Goal: Task Accomplishment & Management: Manage account settings

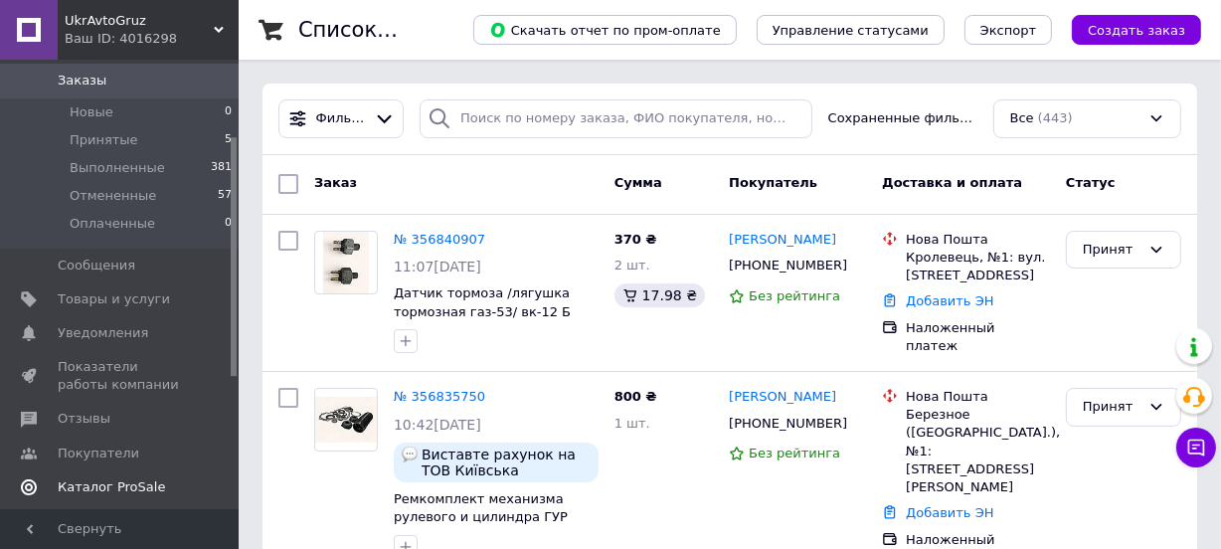
scroll to position [180, 0]
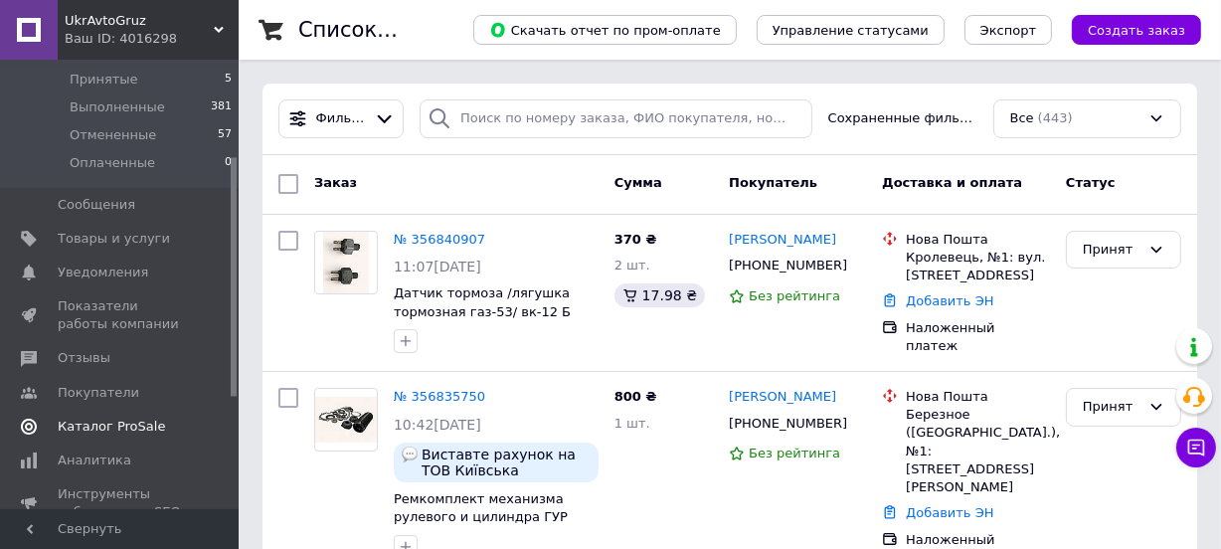
click at [116, 423] on span "Каталог ProSale" at bounding box center [111, 426] width 107 height 18
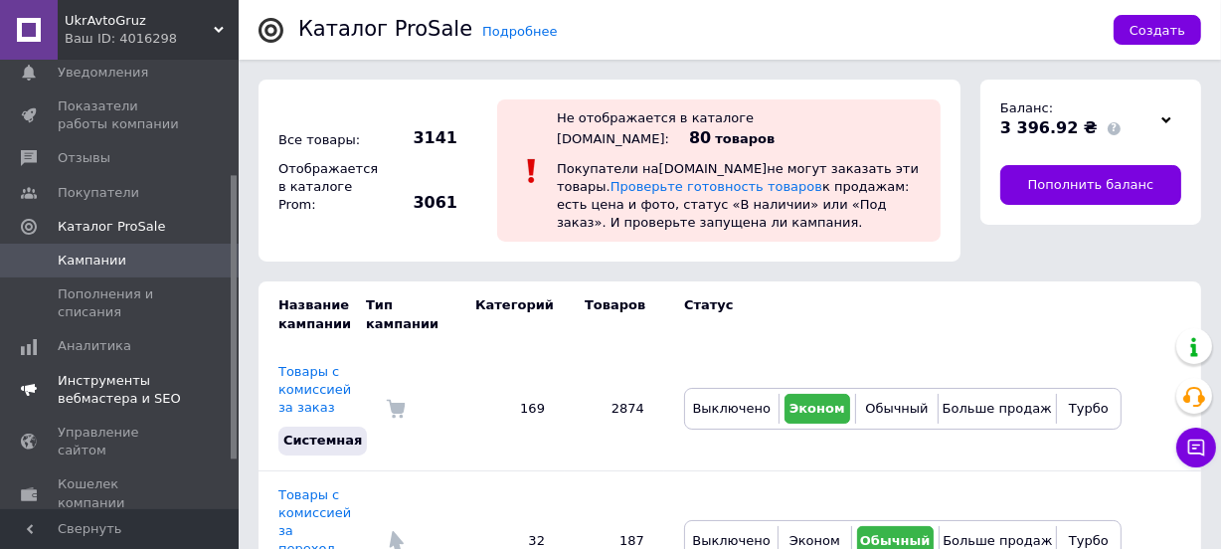
click at [126, 374] on span "Инструменты вебмастера и SEO" at bounding box center [121, 390] width 126 height 36
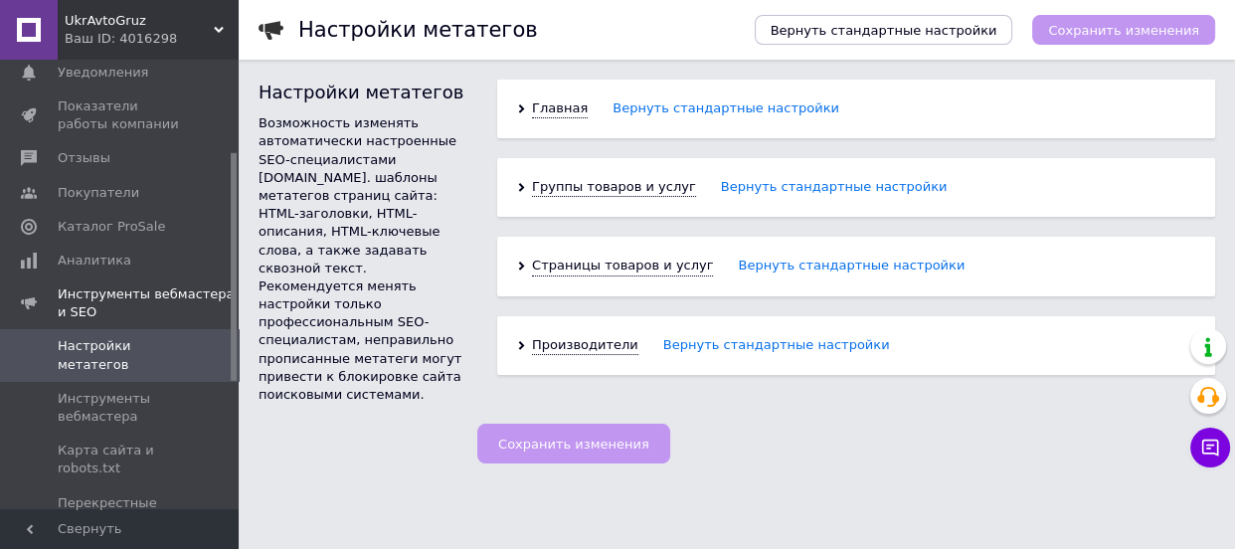
click at [522, 101] on div "Главная Вернуть стандартные настройки" at bounding box center [856, 109] width 718 height 59
click at [516, 108] on div "Главная Вернуть стандартные настройки" at bounding box center [856, 109] width 718 height 59
click at [525, 116] on div "Главная Вернуть стандартные настройки" at bounding box center [856, 109] width 718 height 59
click at [524, 113] on div "Главная Вернуть стандартные настройки" at bounding box center [856, 109] width 718 height 59
click at [519, 105] on use at bounding box center [522, 108] width 6 height 9
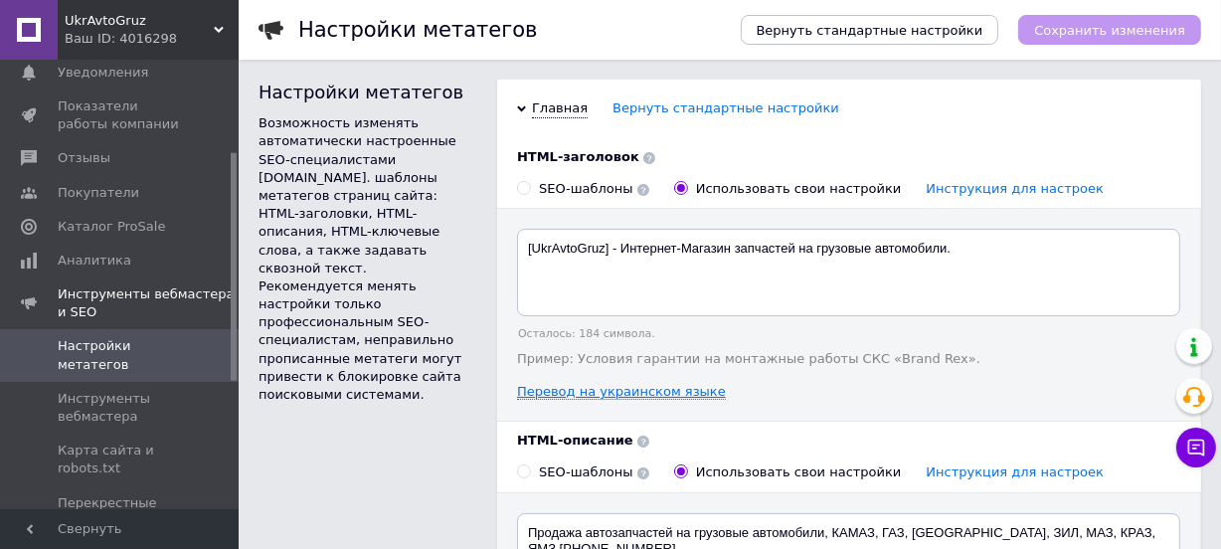
click at [634, 397] on link "Перевод на украинском языке" at bounding box center [621, 392] width 209 height 16
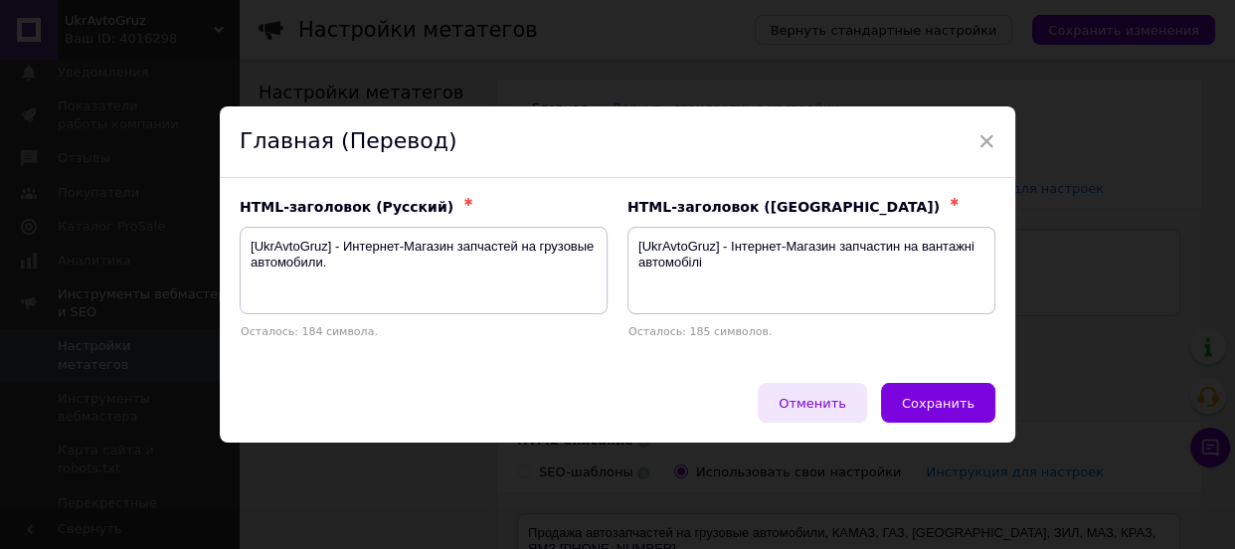
click at [823, 400] on span "Отменить" at bounding box center [812, 403] width 68 height 15
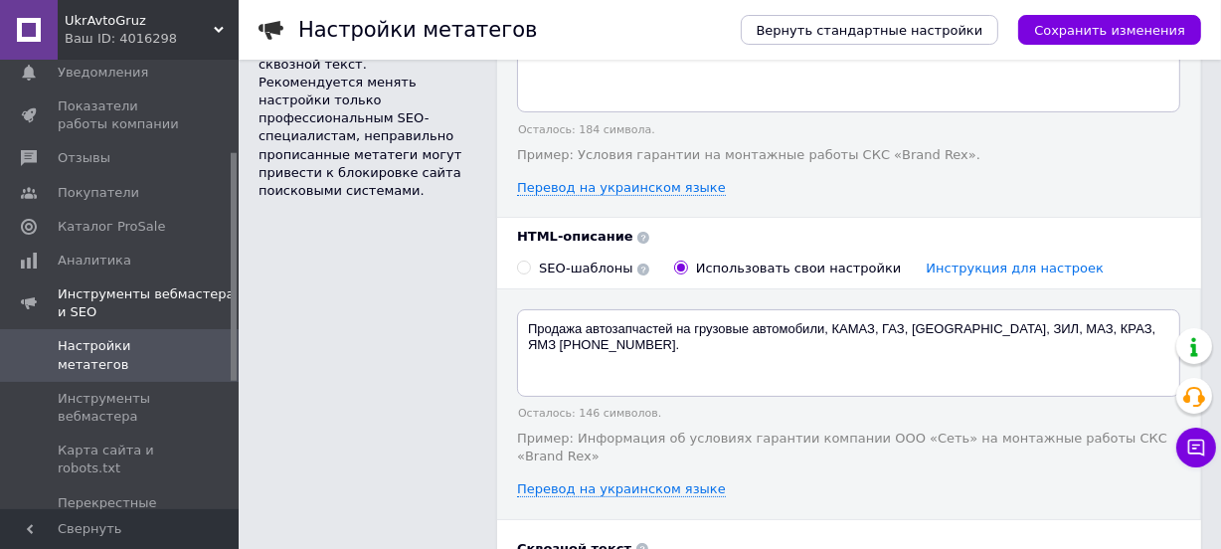
scroll to position [270, 0]
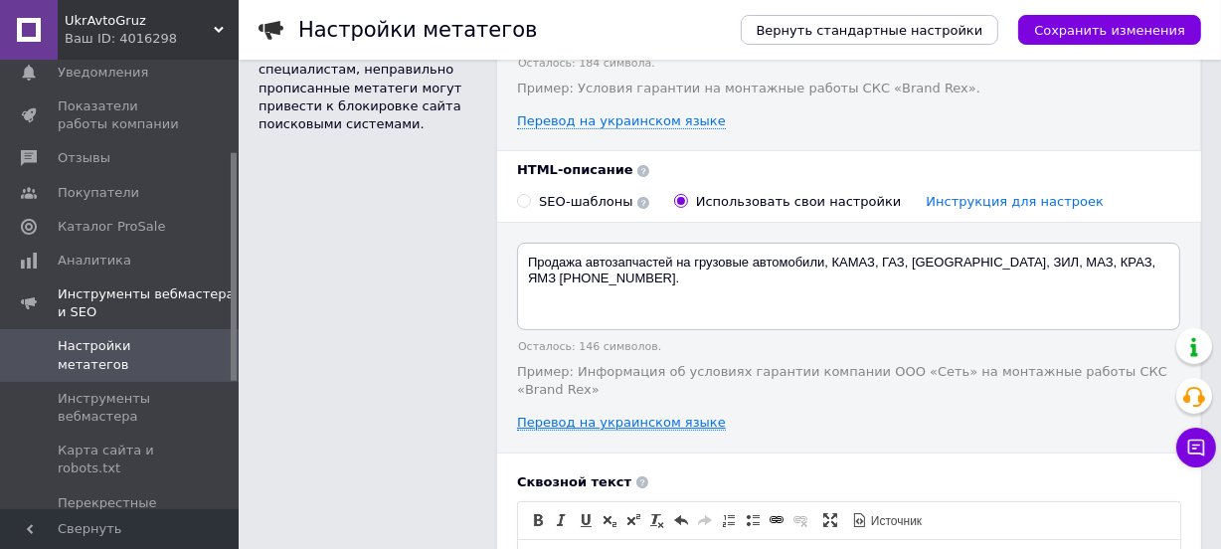
click at [580, 415] on link "Перевод на украинском языке" at bounding box center [621, 423] width 209 height 16
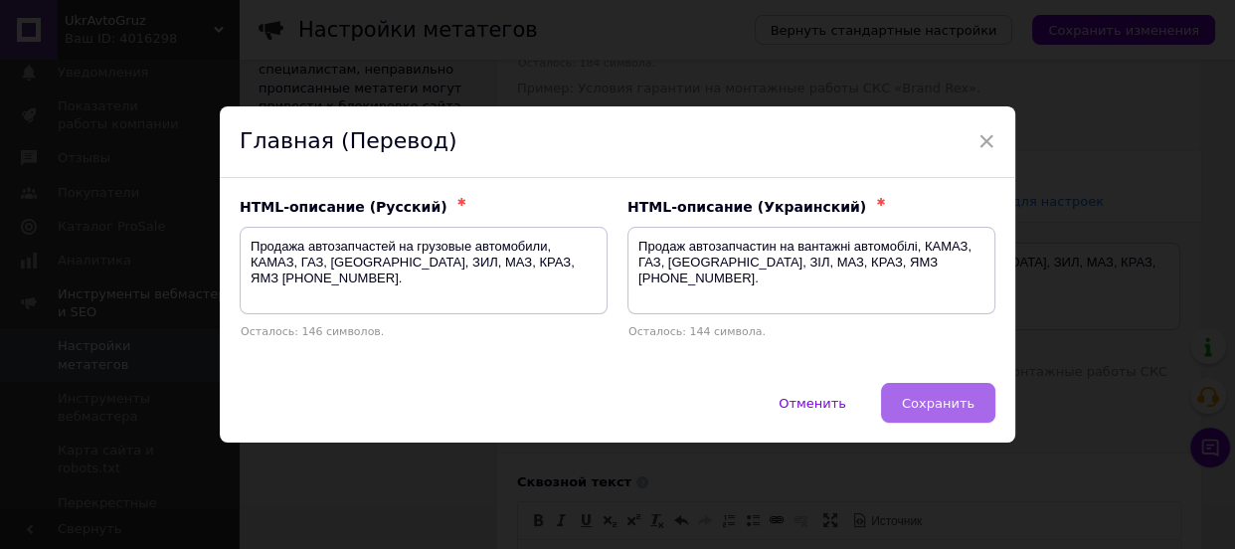
click at [941, 397] on span "Сохранить" at bounding box center [938, 403] width 73 height 15
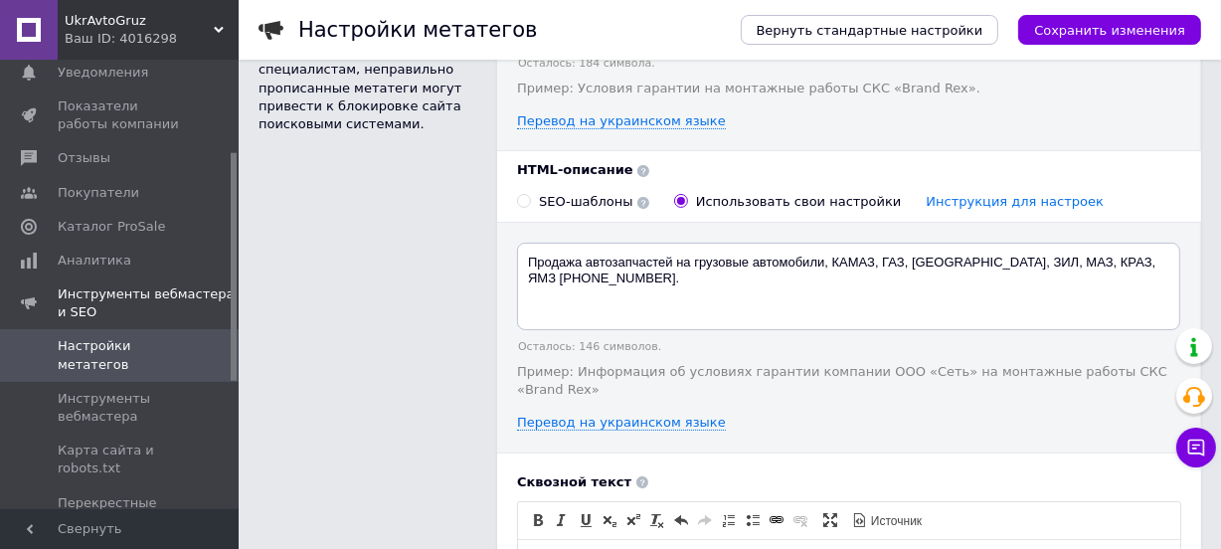
scroll to position [723, 0]
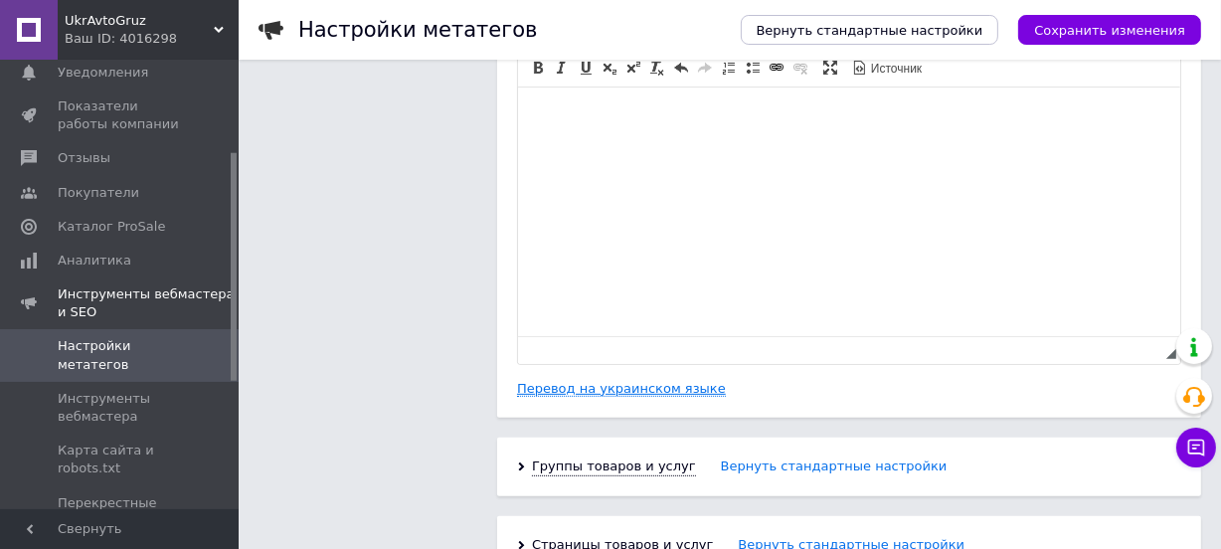
click at [545, 381] on link "Перевод на украинском языке" at bounding box center [621, 389] width 209 height 16
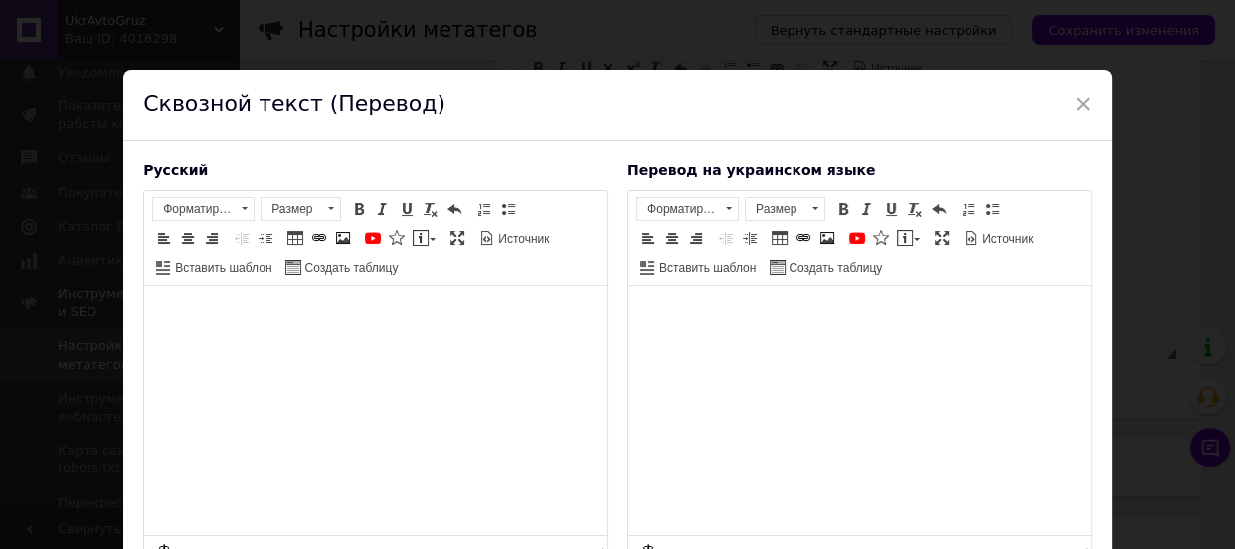
click at [1190, 219] on div "× Сквозной текст (Перевод) Русский Rich Text Editor, B17E51CD-616A-4E44-99BB-A3…" at bounding box center [617, 274] width 1235 height 549
click at [1076, 98] on span "×" at bounding box center [1083, 104] width 18 height 34
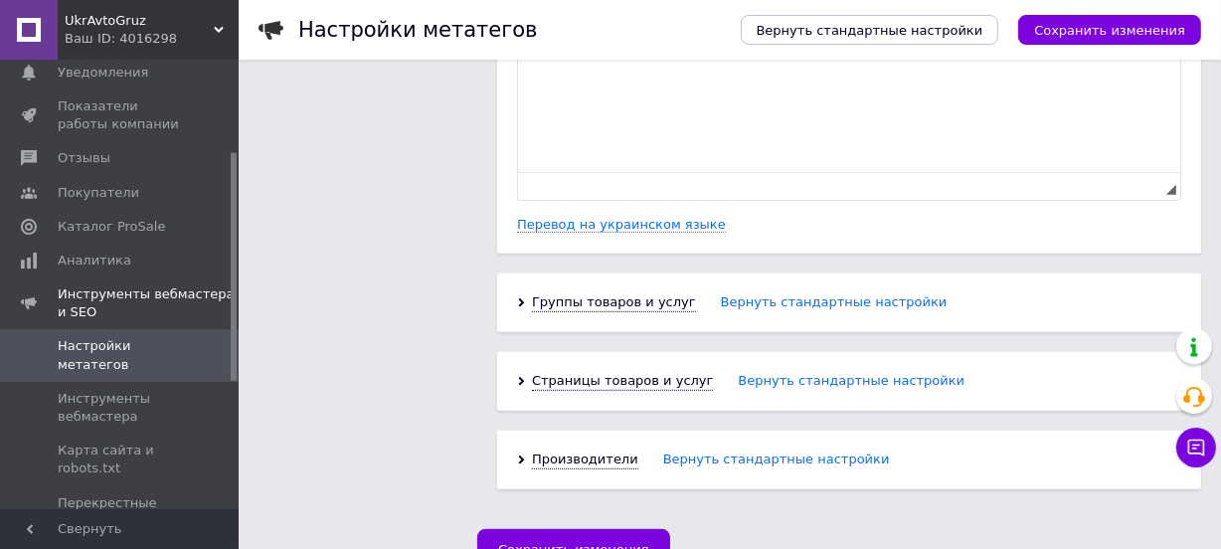
click at [527, 282] on div "Группы товаров и услуг Вернуть стандартные настройки" at bounding box center [849, 302] width 704 height 59
click at [518, 299] on icon at bounding box center [521, 303] width 9 height 9
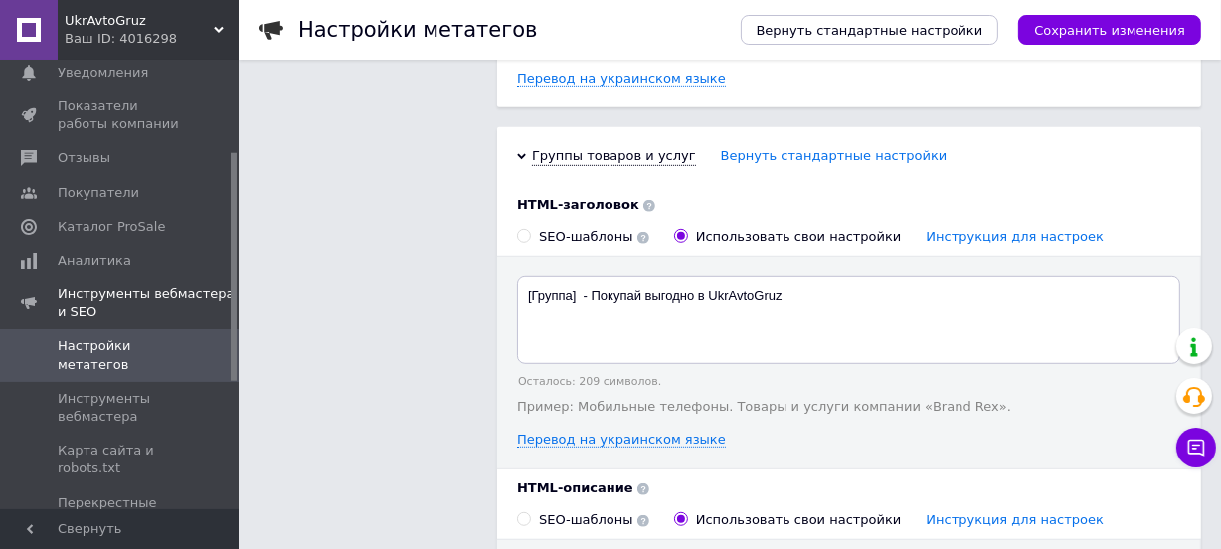
scroll to position [1068, 0]
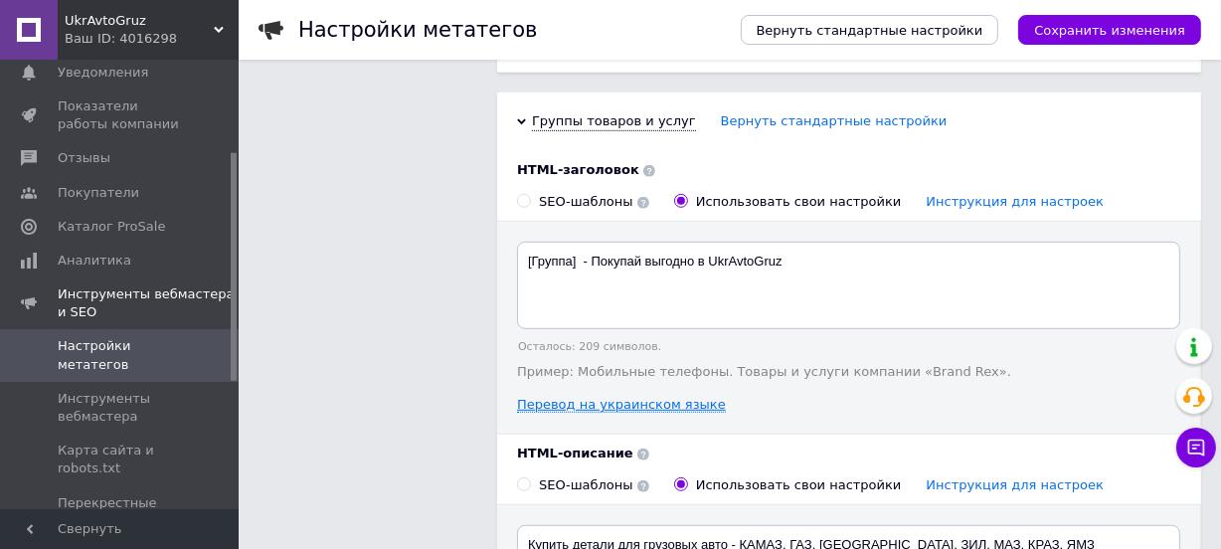
click at [694, 397] on link "Перевод на украинском языке" at bounding box center [621, 405] width 209 height 16
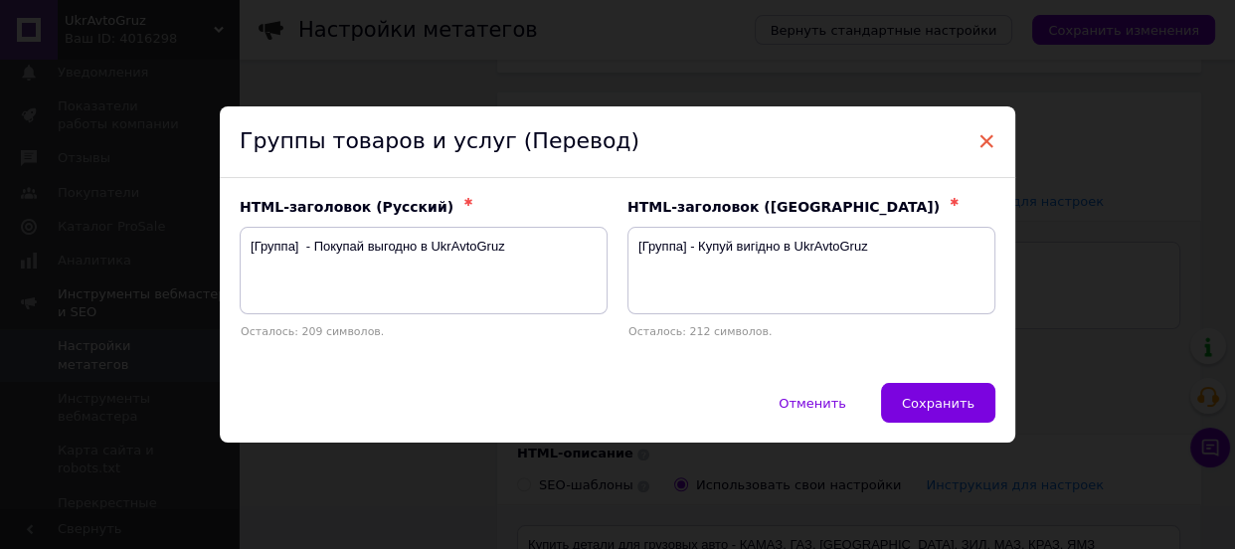
click at [983, 141] on span "×" at bounding box center [986, 141] width 18 height 34
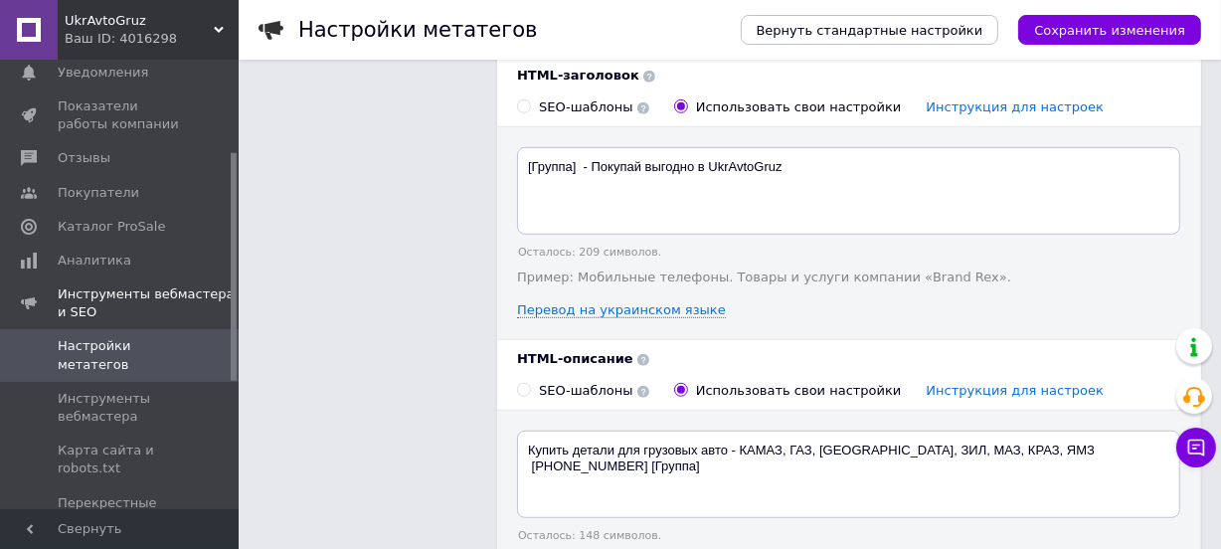
scroll to position [1248, 0]
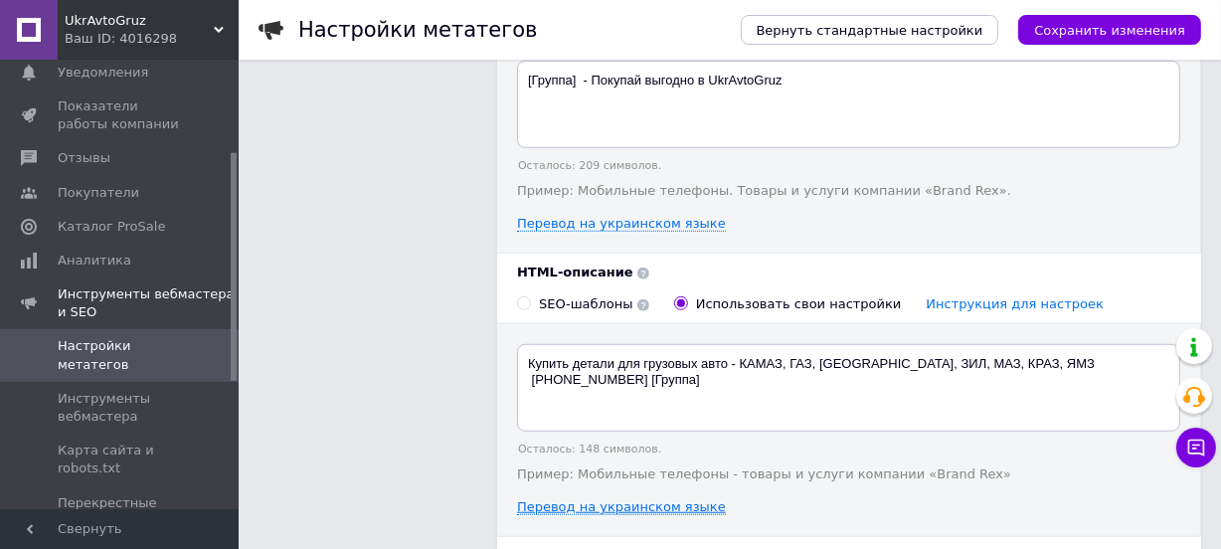
click at [575, 499] on link "Перевод на украинском языке" at bounding box center [621, 507] width 209 height 16
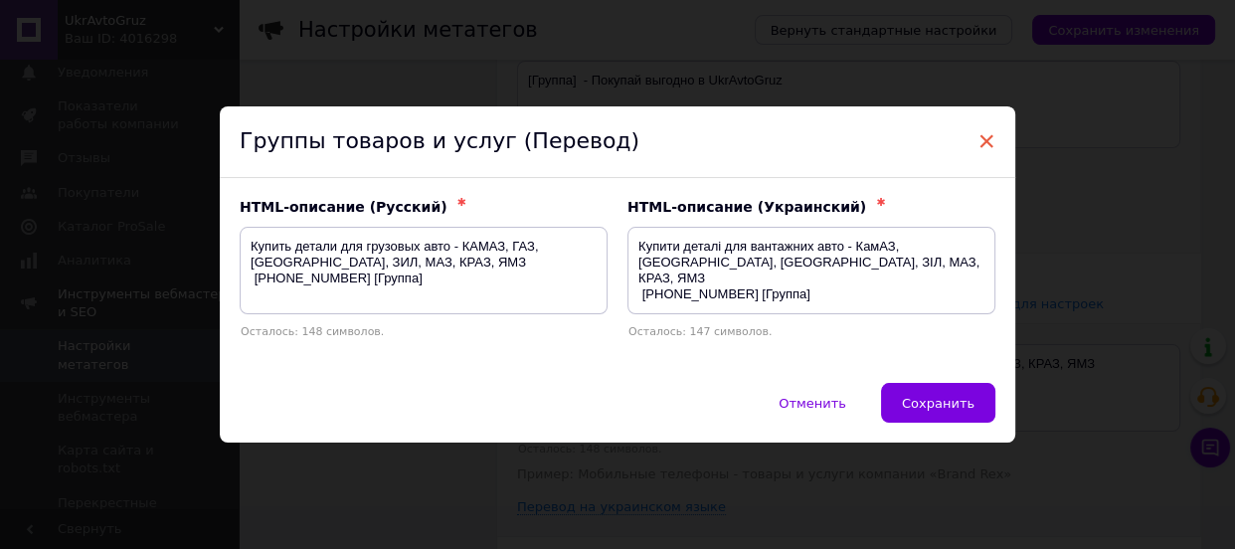
click at [983, 137] on span "×" at bounding box center [986, 141] width 18 height 34
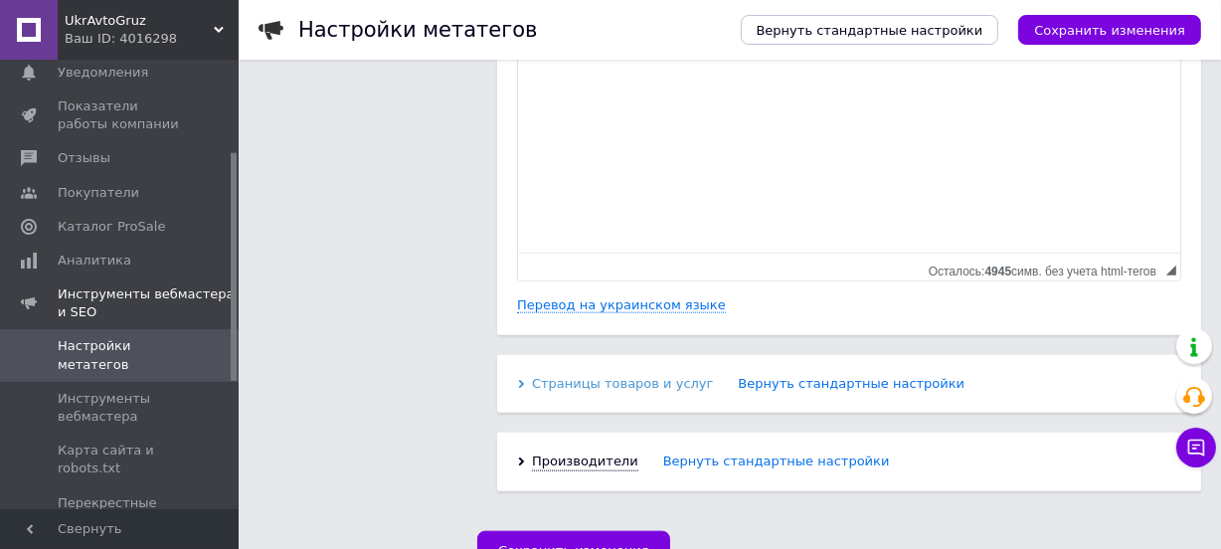
click at [519, 380] on icon at bounding box center [521, 384] width 9 height 9
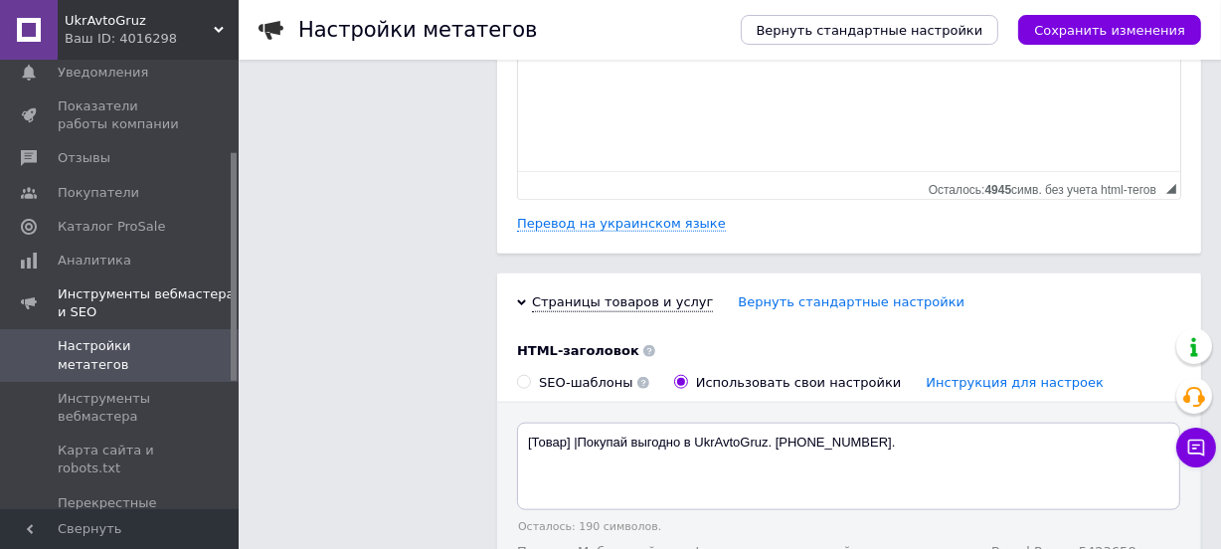
scroll to position [2139, 0]
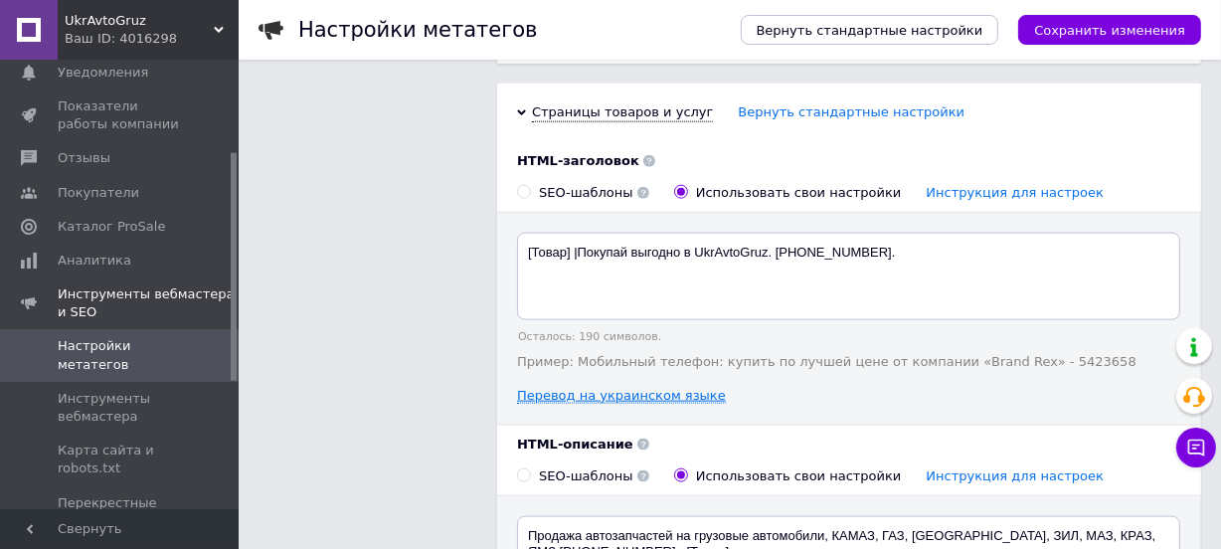
click at [649, 388] on link "Перевод на украинском языке" at bounding box center [621, 396] width 209 height 16
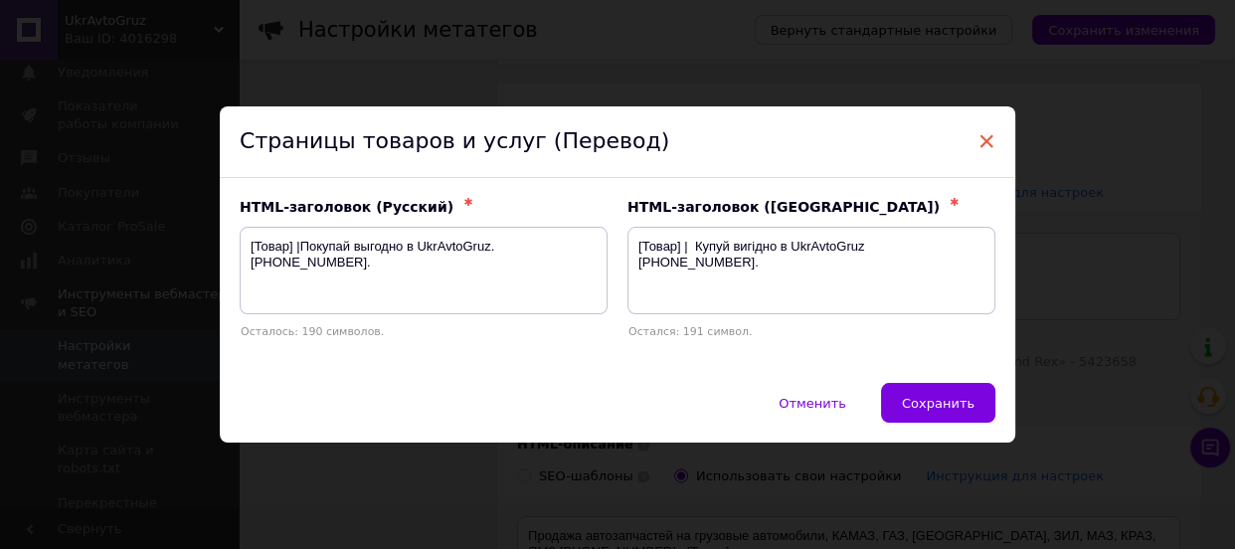
click at [983, 140] on span "×" at bounding box center [986, 141] width 18 height 34
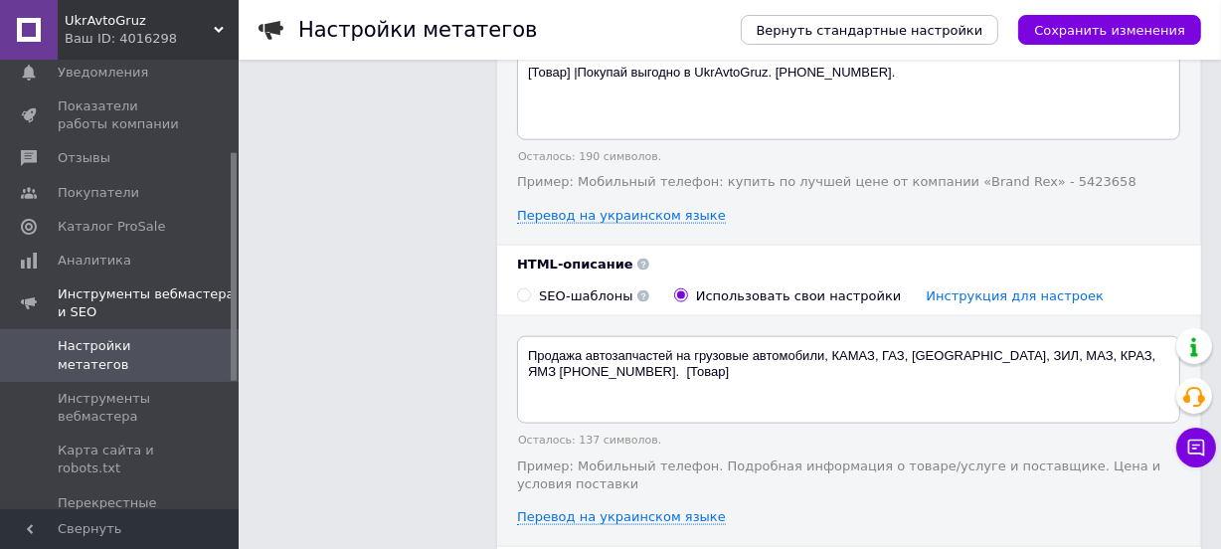
scroll to position [2320, 0]
click at [604, 508] on link "Перевод на украинском языке" at bounding box center [621, 516] width 209 height 16
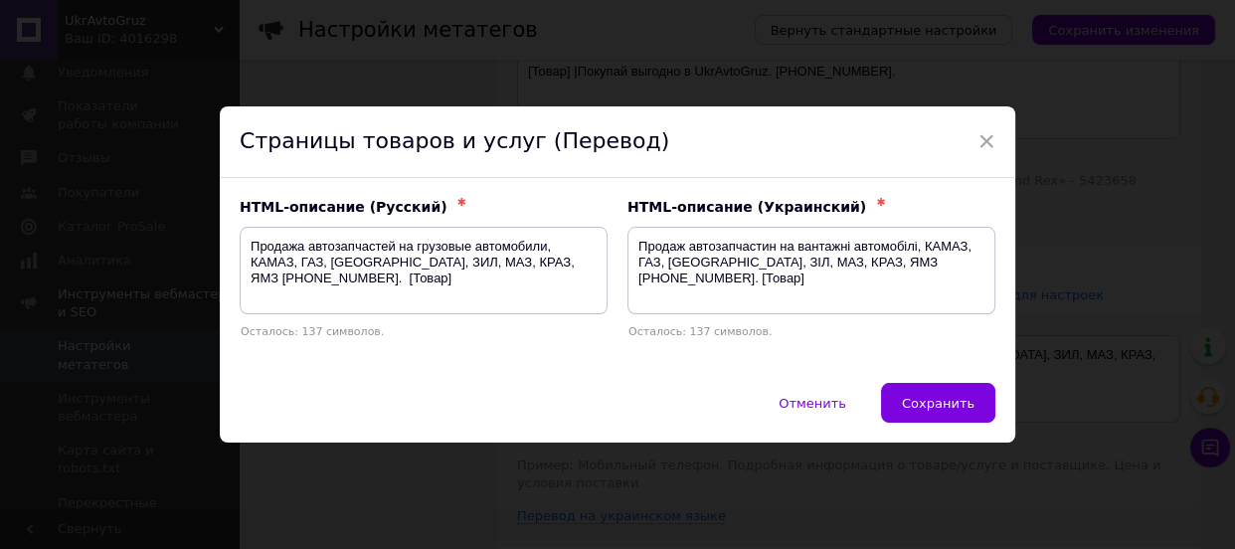
click at [990, 143] on span "×" at bounding box center [986, 141] width 18 height 34
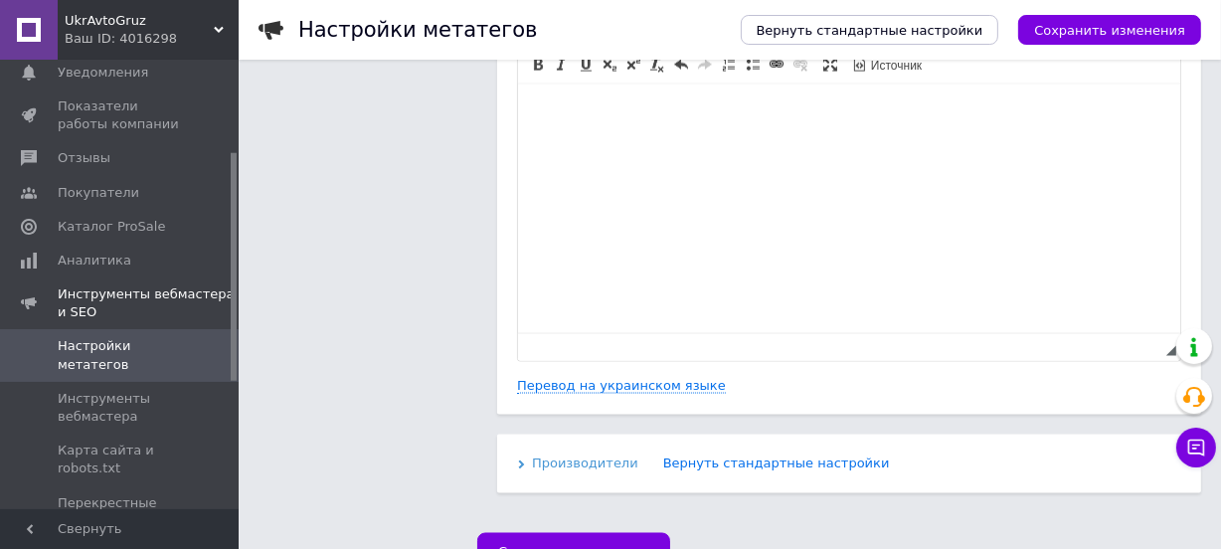
click at [525, 460] on icon at bounding box center [521, 464] width 9 height 9
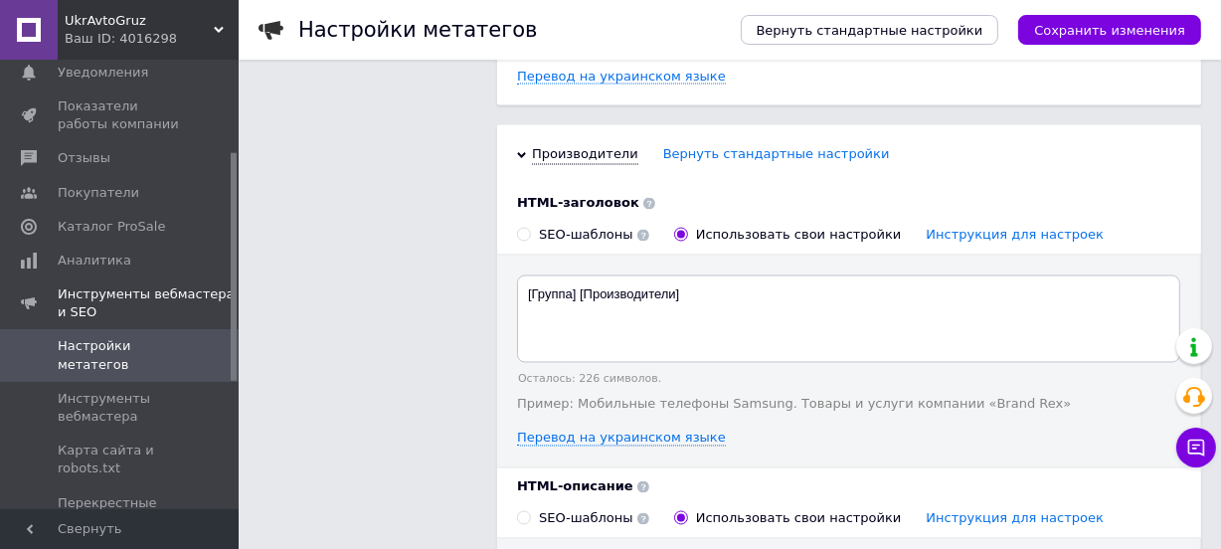
scroll to position [3231, 0]
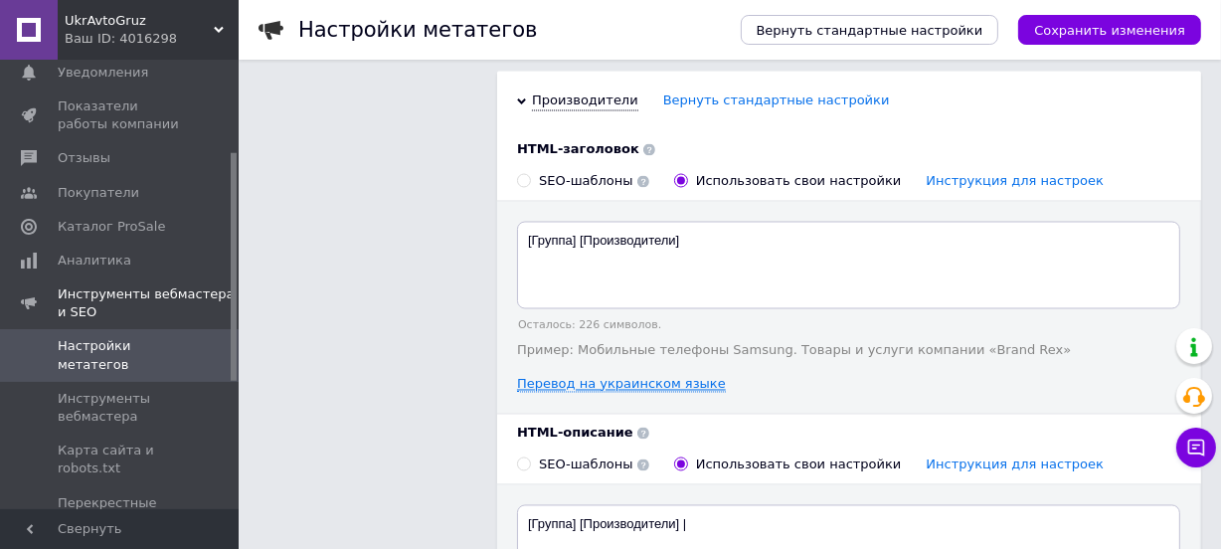
click at [624, 377] on link "Перевод на украинском языке" at bounding box center [621, 385] width 209 height 16
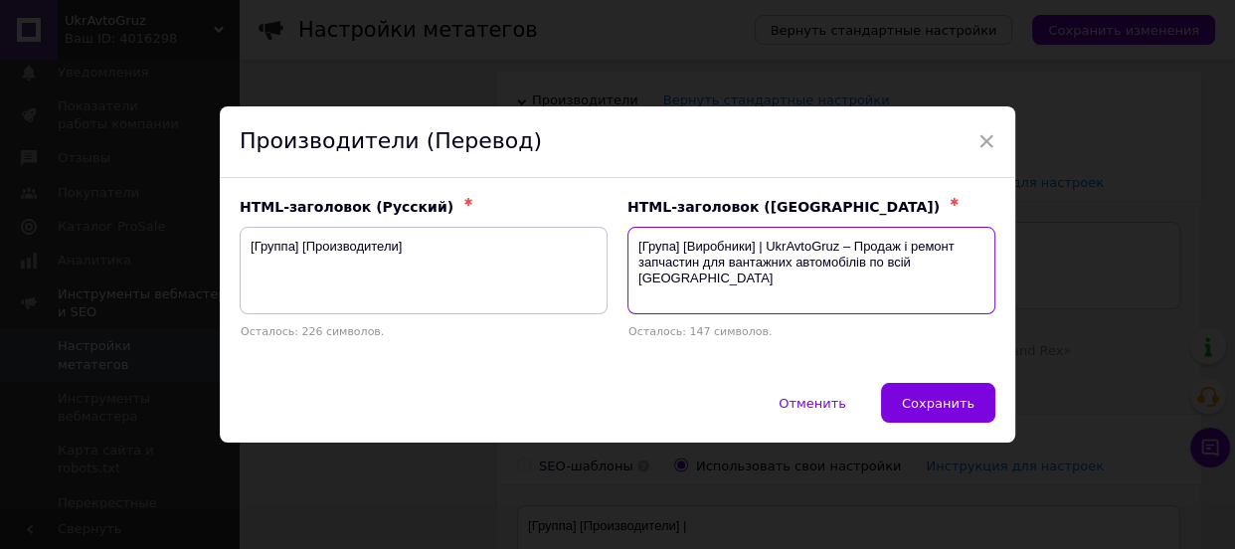
drag, startPoint x: 959, startPoint y: 264, endPoint x: 755, endPoint y: 248, distance: 204.5
click at [755, 248] on textarea "[Група] [Виробники] | UkrAvtoGruz – Продаж і ремонт запчастин для вантажних авт…" at bounding box center [811, 270] width 368 height 87
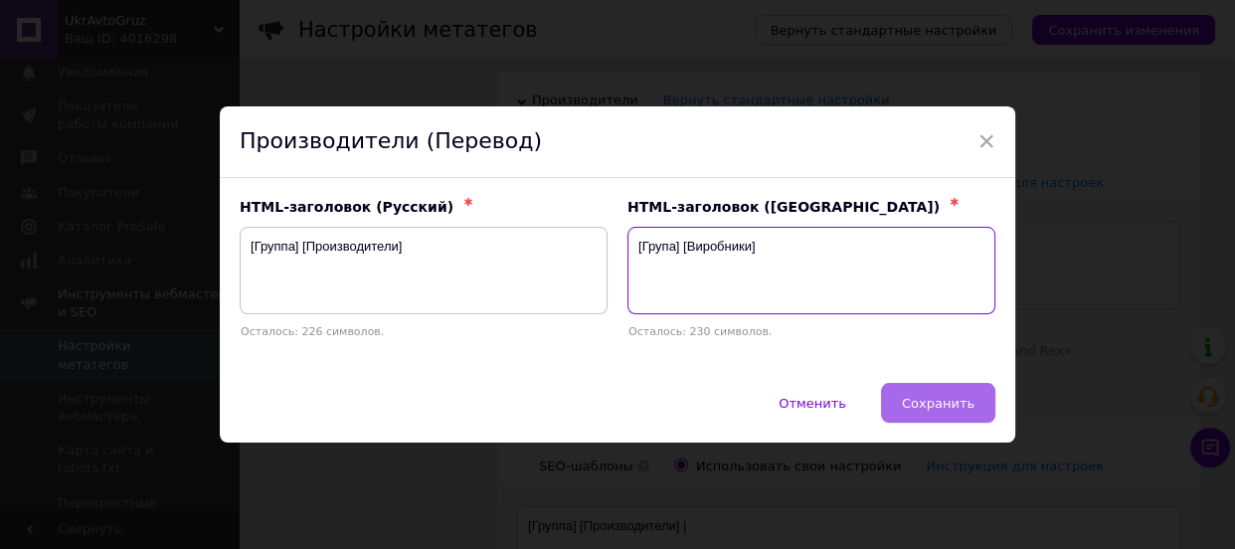
type textarea "[Група] [Виробники]"
click at [929, 410] on span "Сохранить" at bounding box center [938, 403] width 73 height 15
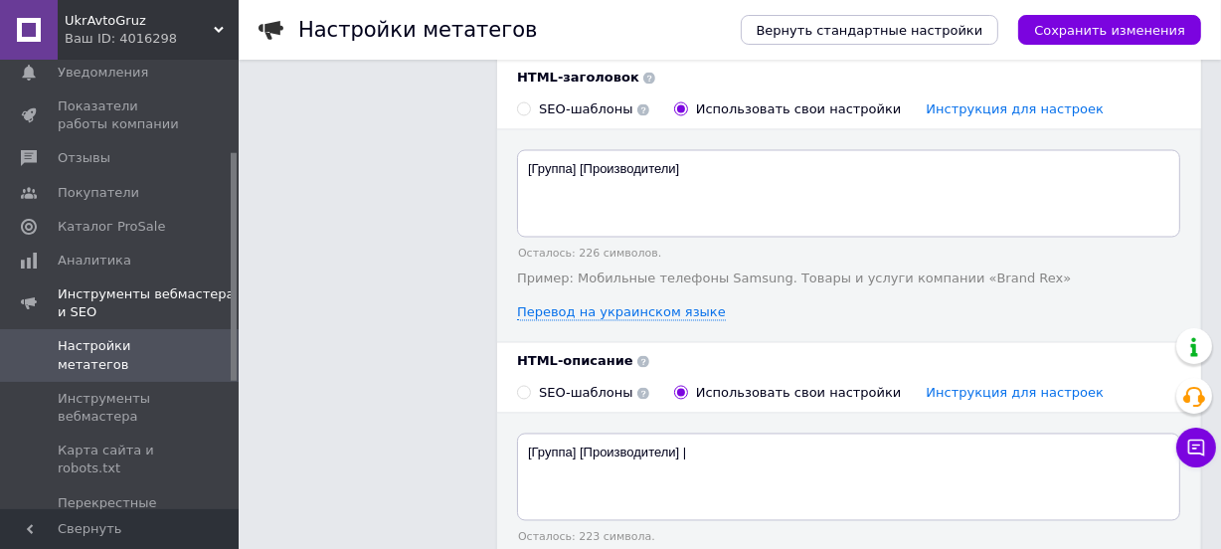
scroll to position [3410, 0]
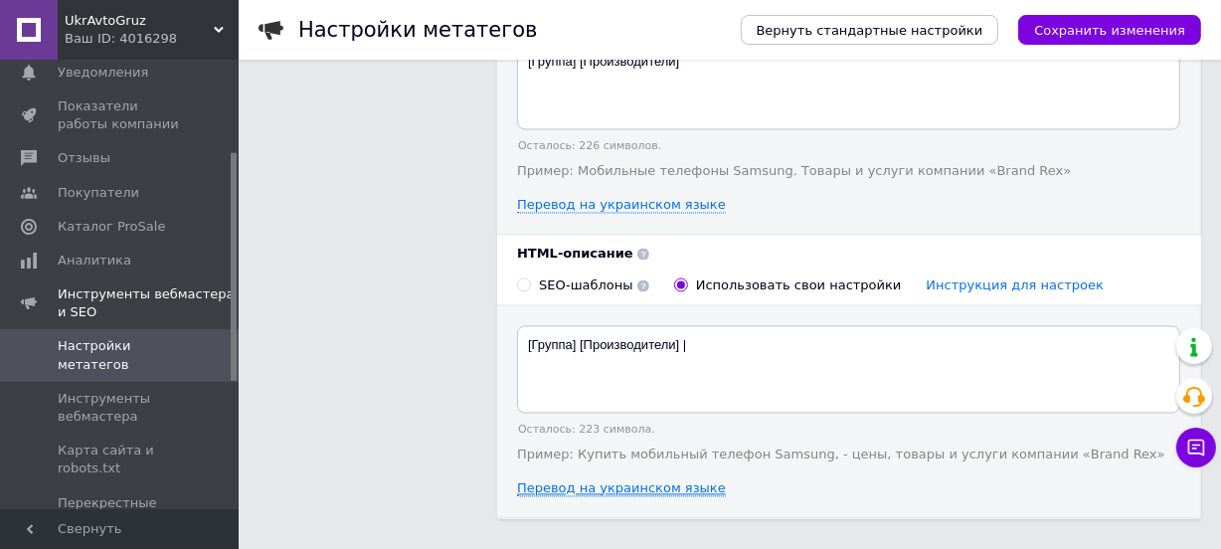
click at [596, 480] on link "Перевод на украинском языке" at bounding box center [621, 488] width 209 height 16
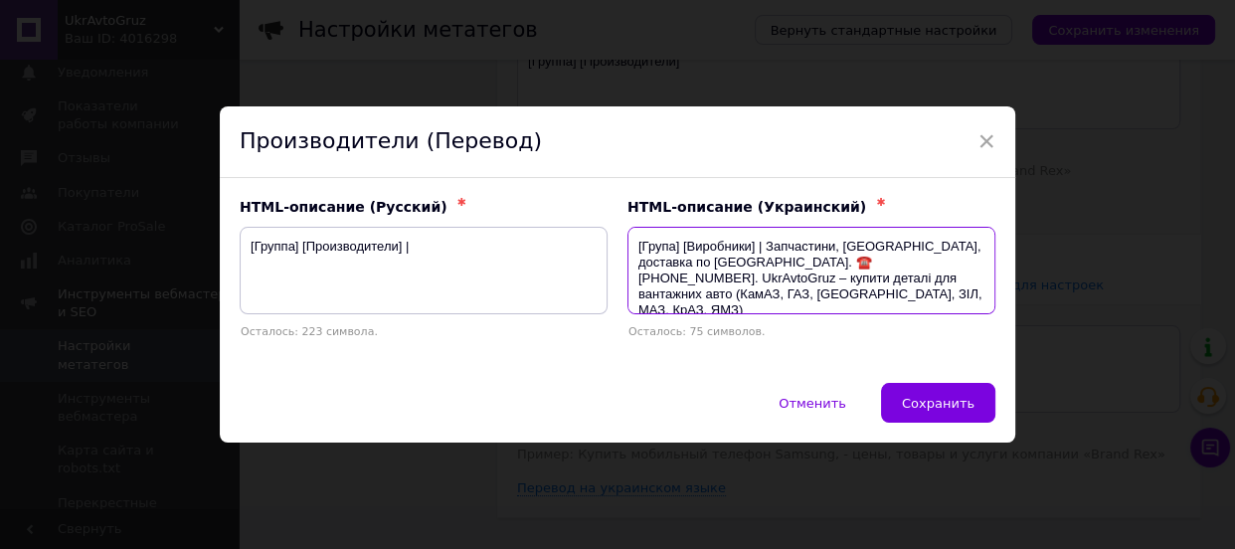
drag, startPoint x: 715, startPoint y: 293, endPoint x: 755, endPoint y: 250, distance: 59.1
click at [755, 250] on textarea "[Група] [Виробники] | Запчастини, [GEOGRAPHIC_DATA], доставка по [GEOGRAPHIC_DA…" at bounding box center [811, 270] width 368 height 87
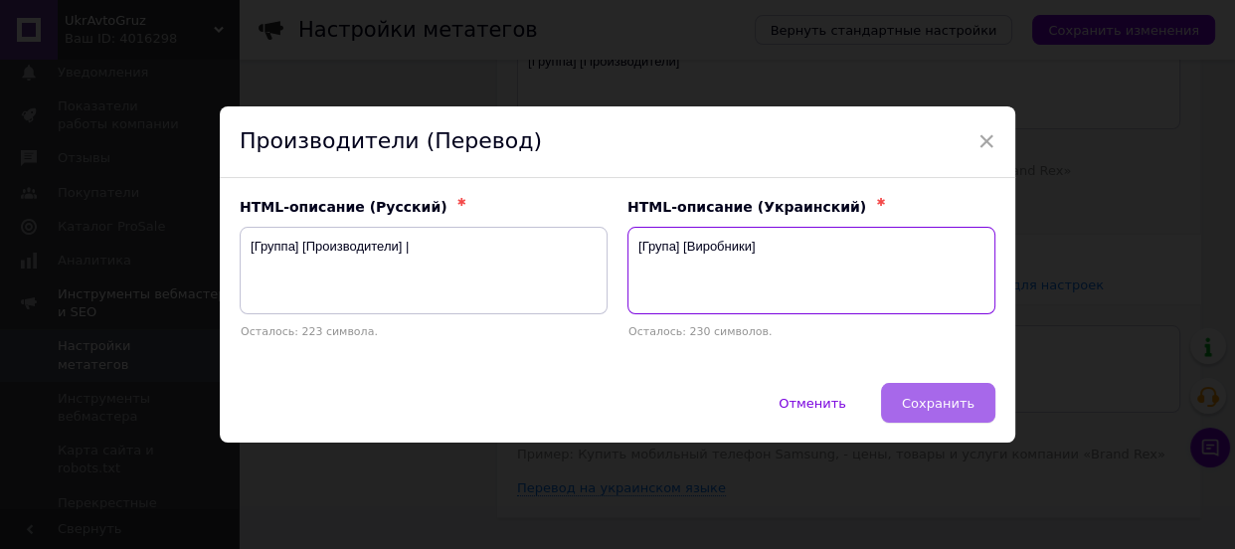
type textarea "[Група] [Виробники]"
click at [945, 408] on span "Сохранить" at bounding box center [938, 403] width 73 height 15
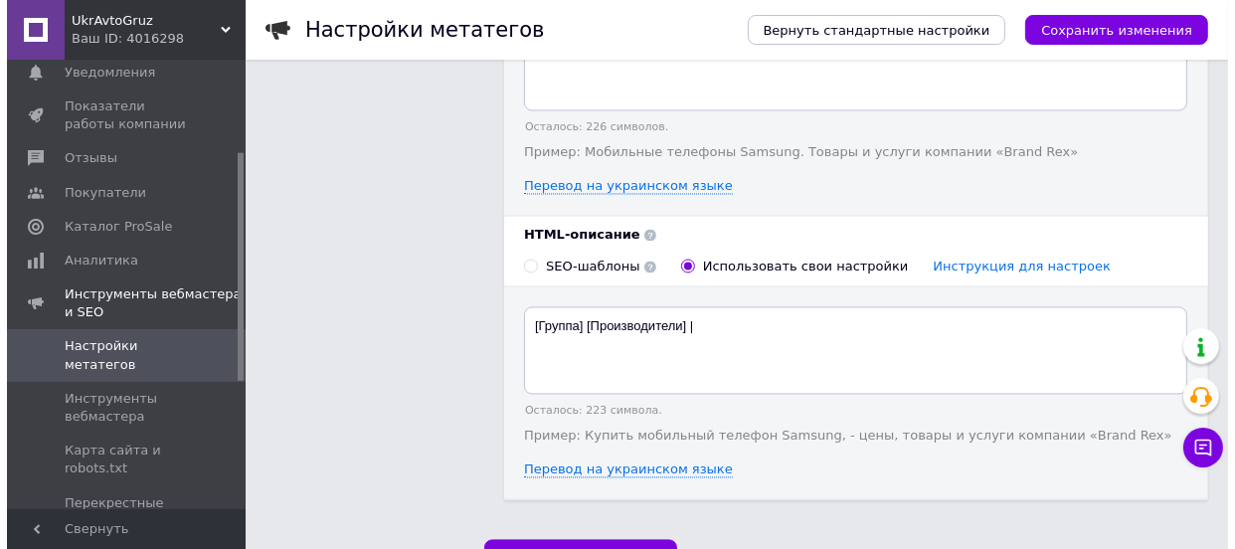
scroll to position [3434, 0]
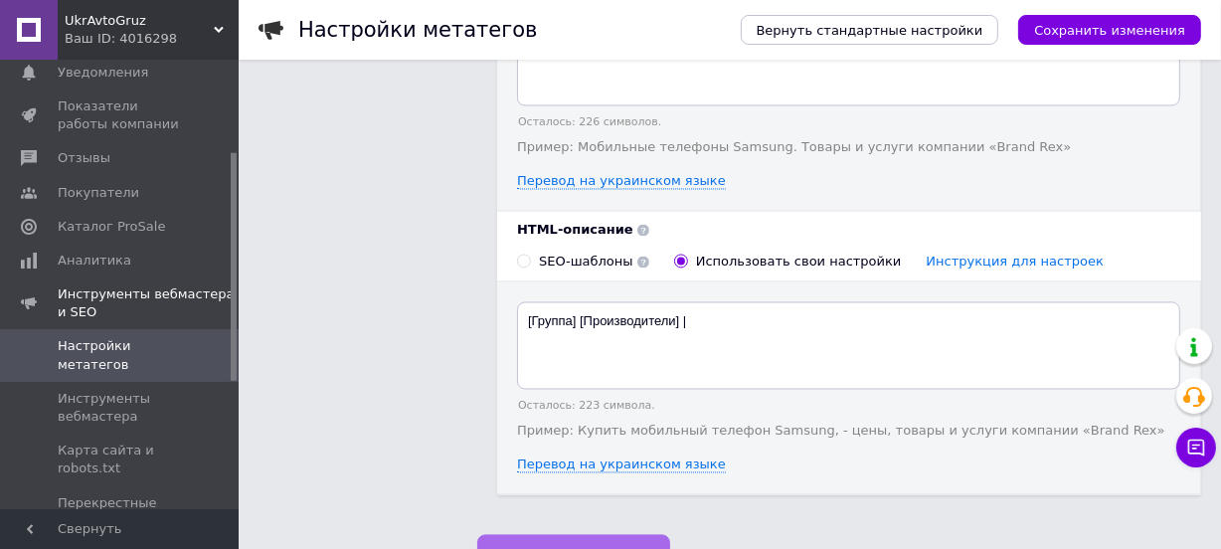
click at [580, 534] on button "Сохранить изменения" at bounding box center [573, 554] width 193 height 40
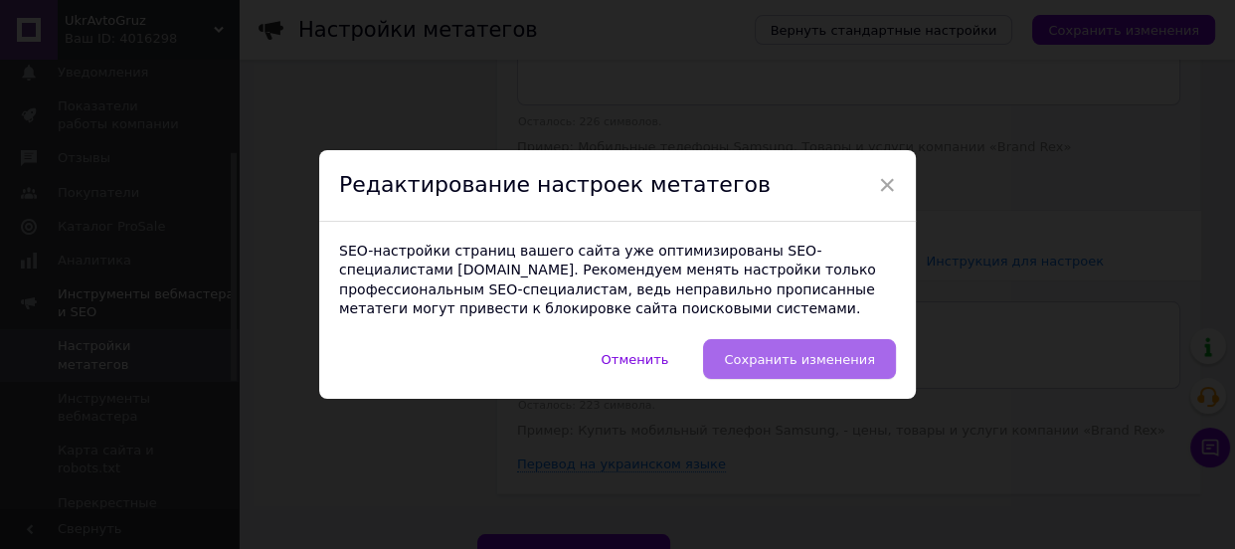
click at [768, 355] on span "Сохранить изменения" at bounding box center [799, 359] width 151 height 15
click at [792, 355] on span "Сохранить изменения" at bounding box center [799, 359] width 151 height 15
click at [800, 361] on span "Сохранить изменения" at bounding box center [799, 359] width 151 height 15
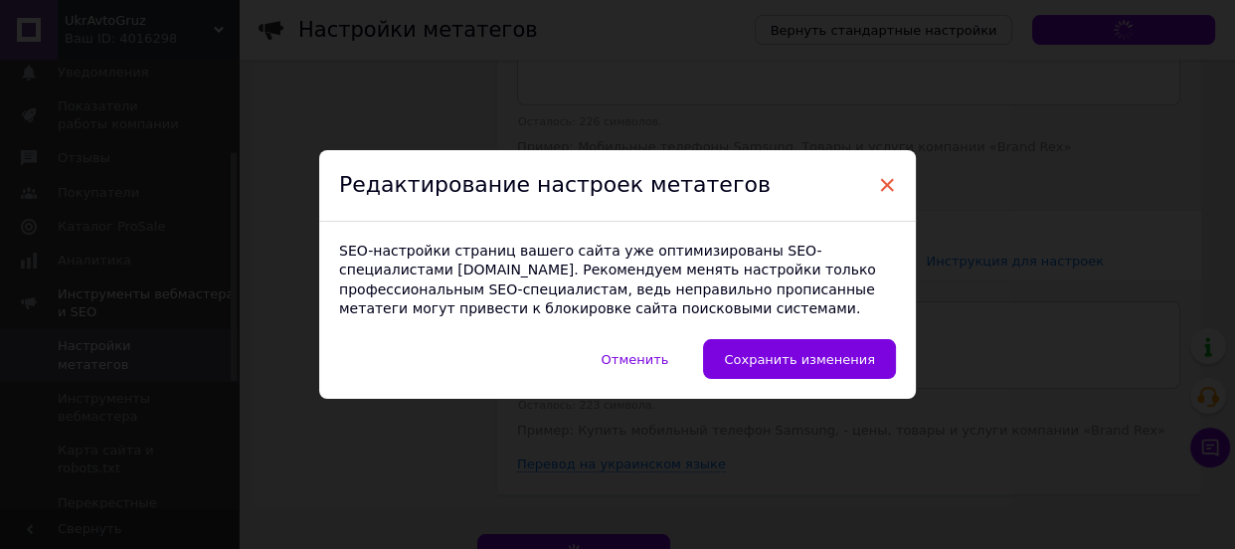
click at [888, 181] on span "×" at bounding box center [887, 185] width 18 height 34
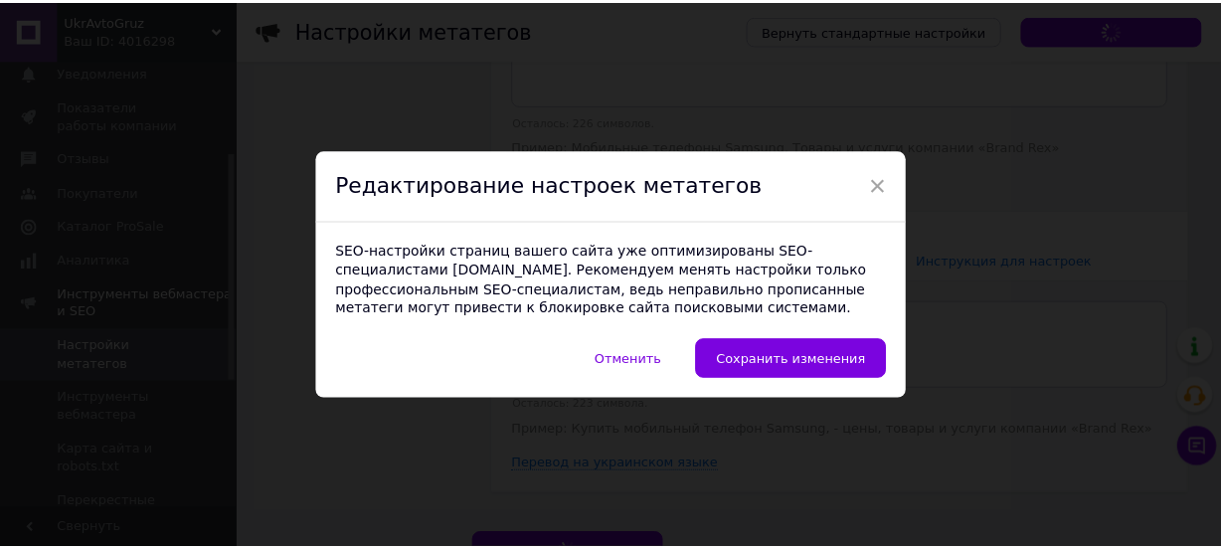
scroll to position [3416, 0]
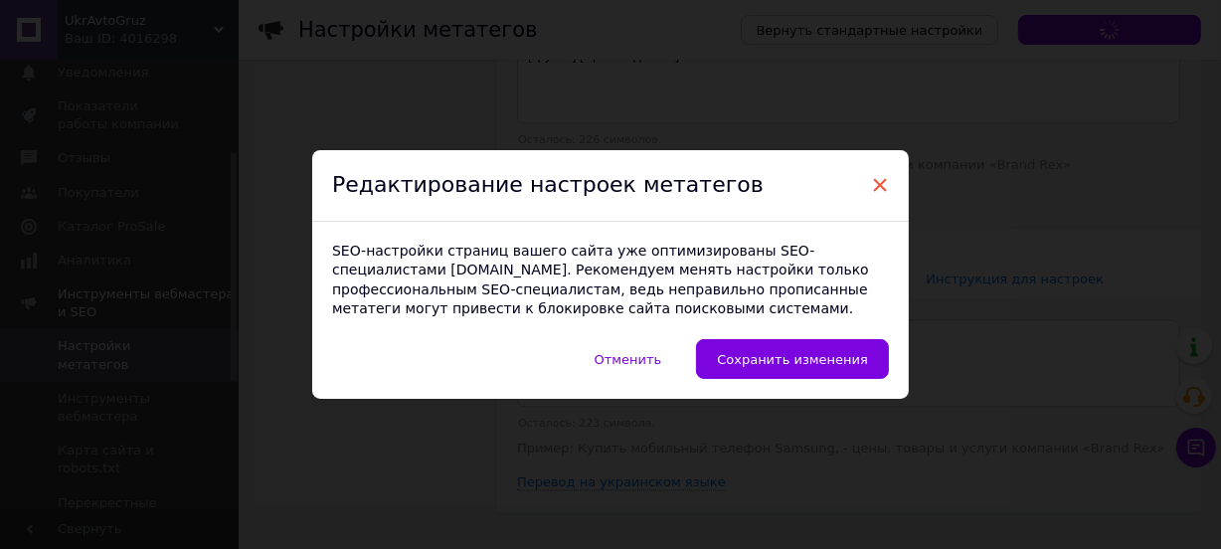
click at [871, 185] on span "×" at bounding box center [880, 185] width 18 height 34
click at [874, 185] on span "×" at bounding box center [880, 185] width 18 height 34
click at [933, 181] on div "× Редактирование настроек метатегов SEO-настройки страниц вашего сайта уже опти…" at bounding box center [610, 274] width 1221 height 549
